Goal: Task Accomplishment & Management: Manage account settings

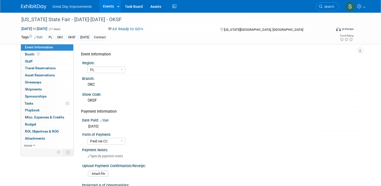
select select "PL"
select select "Paid via CC"
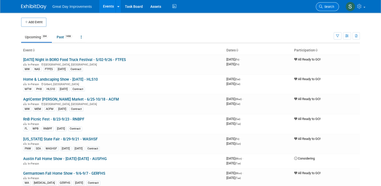
click at [328, 8] on span "Search" at bounding box center [328, 7] width 12 height 4
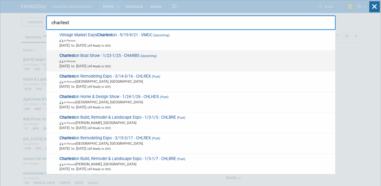
type input "charlest"
click at [198, 63] on span "Jan 23, 2026 to Jan 25, 2026 (All Ready to GO!)" at bounding box center [195, 65] width 273 height 5
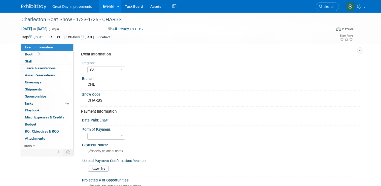
select select "SA"
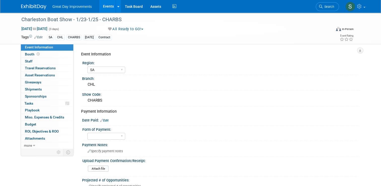
click at [103, 119] on link "Edit" at bounding box center [104, 121] width 8 height 4
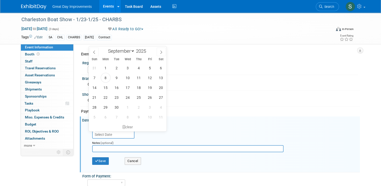
click at [113, 135] on input "text" at bounding box center [113, 134] width 42 height 8
click at [107, 76] on span "8" at bounding box center [106, 78] width 10 height 10
type input "Sep 8, 2025"
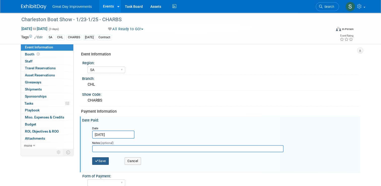
click at [97, 159] on button "Save" at bounding box center [100, 161] width 17 height 8
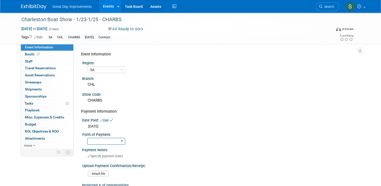
click at [104, 139] on select "Paid via CC Check Requested Pay at the Gate Other" at bounding box center [106, 141] width 38 height 7
select select "Paid via CC"
click at [87, 138] on select "Paid via CC Check Requested Pay at the Gate Other" at bounding box center [106, 141] width 38 height 7
click at [99, 171] on input "file" at bounding box center [74, 174] width 68 height 6
click at [95, 172] on input "file" at bounding box center [74, 174] width 68 height 6
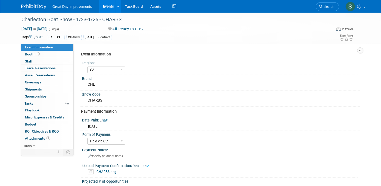
click at [36, 6] on img at bounding box center [33, 6] width 25 height 5
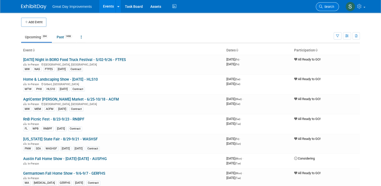
click at [334, 7] on span "Search" at bounding box center [328, 7] width 12 height 4
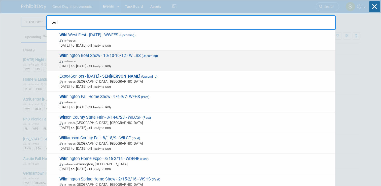
type input "wil"
click at [186, 67] on span "Oct 10, 2025 to Oct 12, 2025 (All Ready to GO!)" at bounding box center [195, 65] width 273 height 5
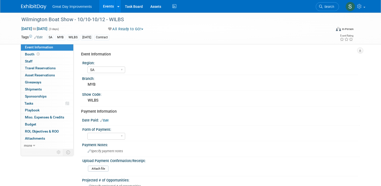
select select "SA"
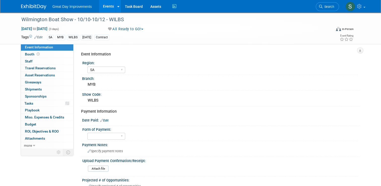
click at [102, 119] on link "Edit" at bounding box center [104, 121] width 8 height 4
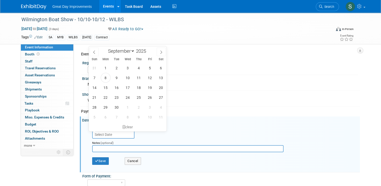
click at [115, 133] on input "text" at bounding box center [113, 134] width 42 height 8
click at [109, 78] on span "8" at bounding box center [106, 78] width 10 height 10
type input "Sep 8, 2025"
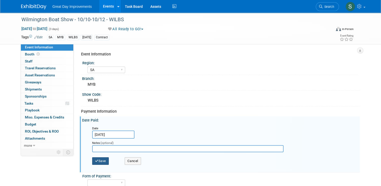
click at [98, 160] on button "Save" at bounding box center [100, 161] width 17 height 8
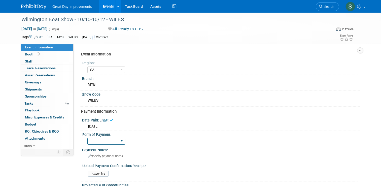
click at [108, 140] on select "Paid via CC Check Requested Pay at the Gate Other" at bounding box center [106, 141] width 38 height 7
select select "Paid via CC"
click at [87, 138] on select "Paid via CC Check Requested Pay at the Gate Other" at bounding box center [106, 141] width 38 height 7
click at [92, 174] on input "file" at bounding box center [74, 174] width 68 height 6
click at [35, 2] on div at bounding box center [36, 4] width 31 height 9
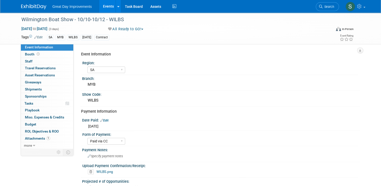
click at [35, 8] on img at bounding box center [33, 6] width 25 height 5
